Goal: Find specific page/section: Find specific page/section

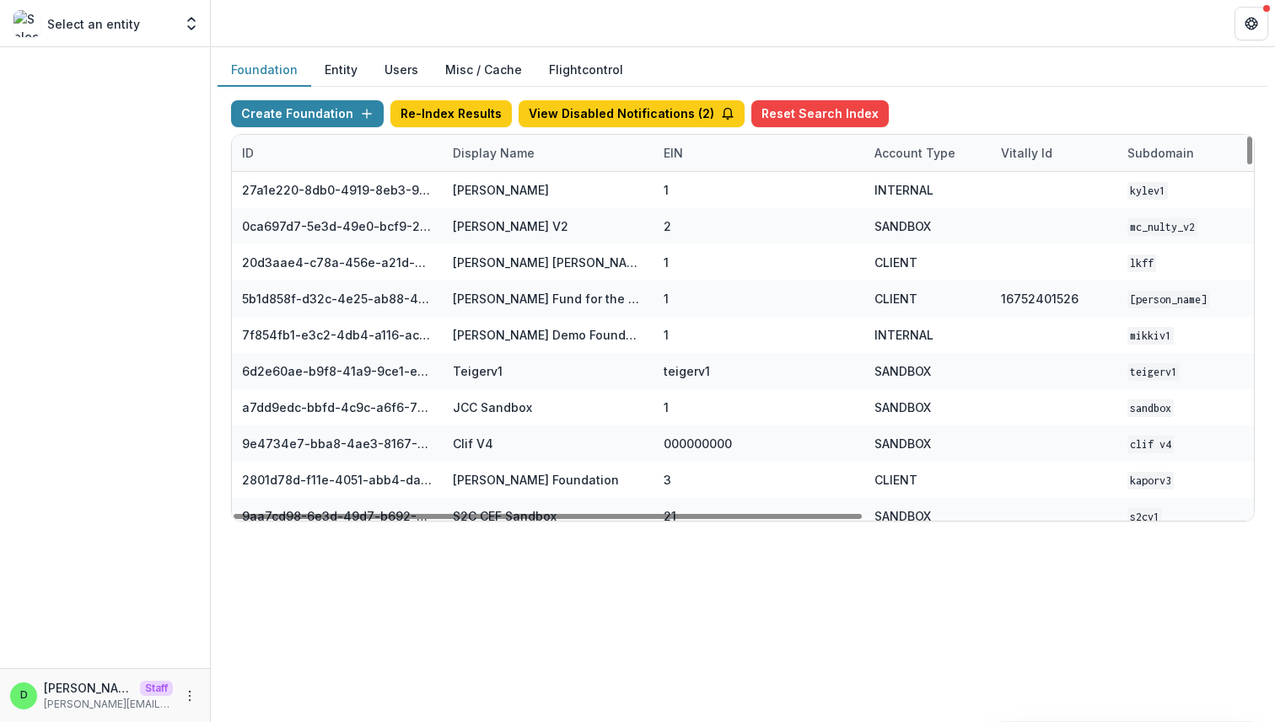
click at [495, 154] on div "Display Name" at bounding box center [494, 153] width 102 height 18
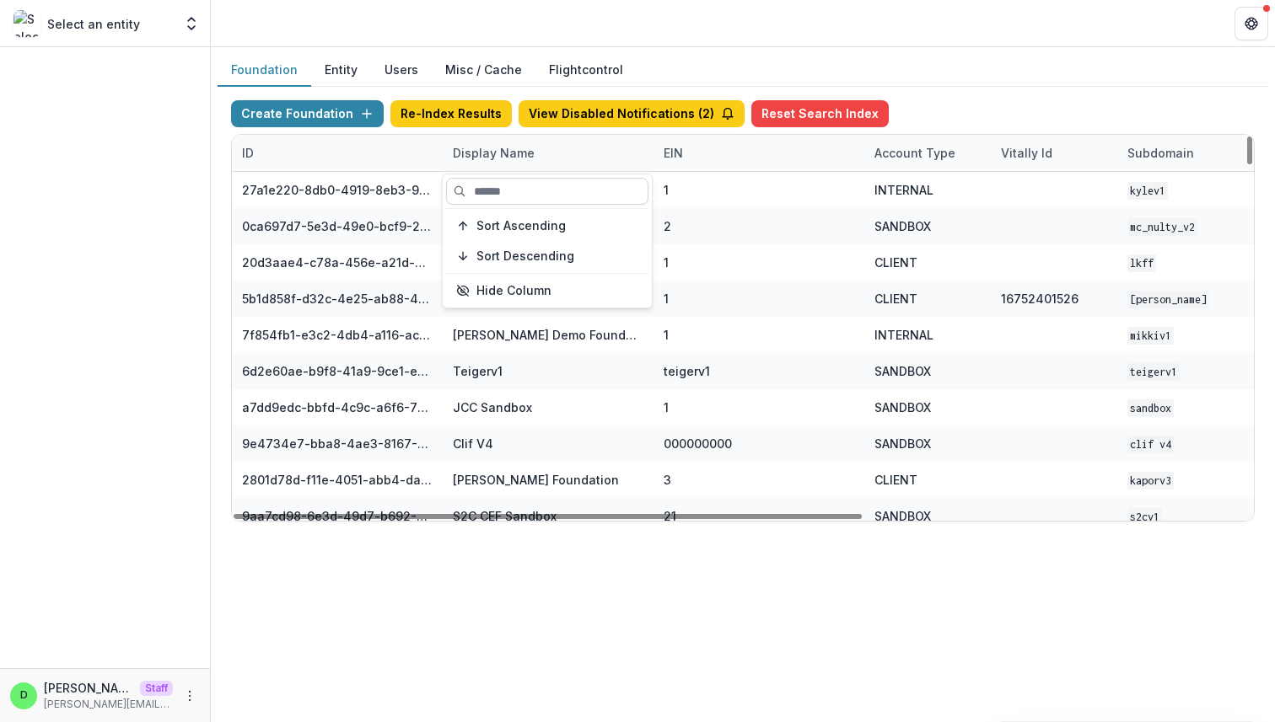
click at [511, 191] on input at bounding box center [547, 191] width 202 height 27
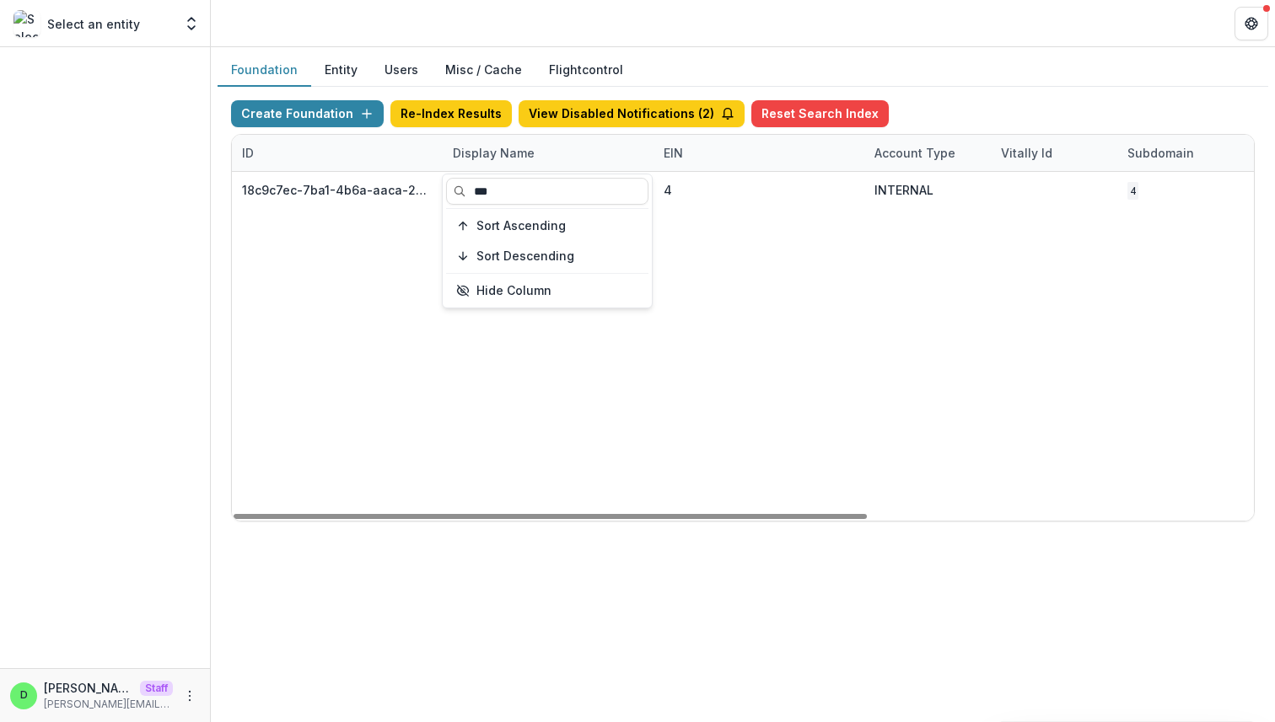
type input "***"
click at [793, 295] on div "18c9c7ec-7ba1-4b6a-aaca-25bdfd8349a0 NCF Data Sandbox 4 INTERNAL 4 [DATE] 9:01 …" at bounding box center [1054, 346] width 1644 height 349
